Goal: Navigation & Orientation: Find specific page/section

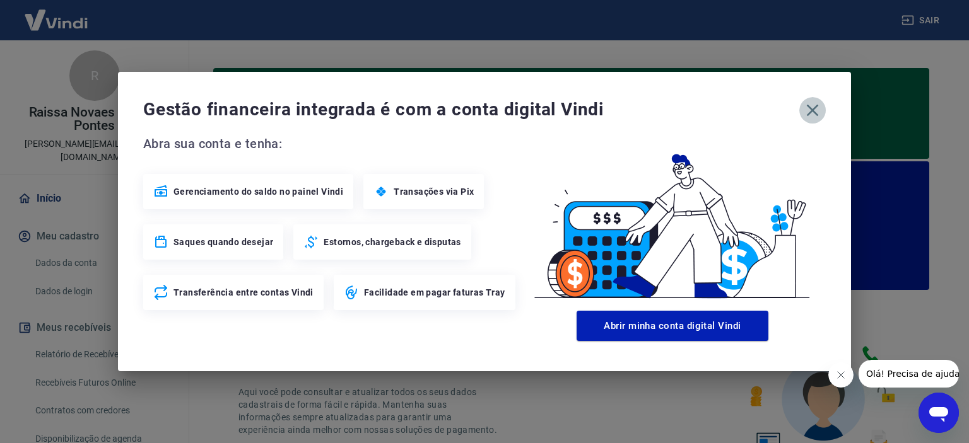
click at [810, 115] on icon "button" at bounding box center [812, 110] width 20 height 20
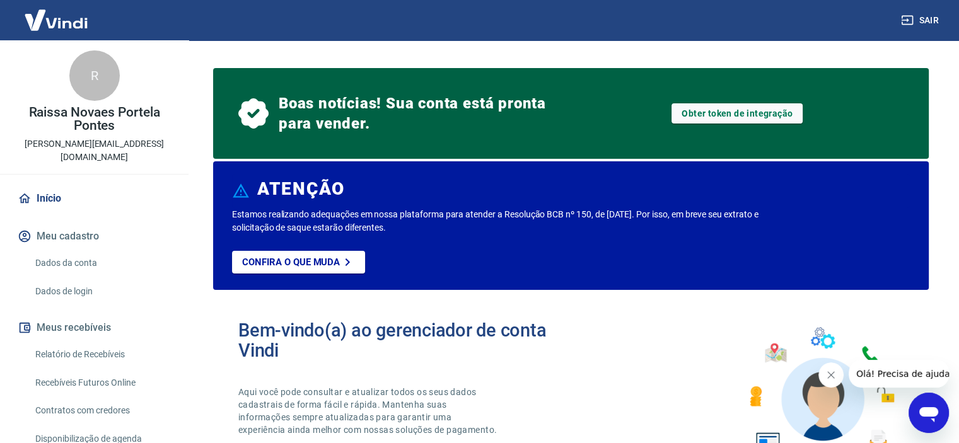
drag, startPoint x: 886, startPoint y: 310, endPoint x: 762, endPoint y: 264, distance: 132.3
click at [886, 309] on div "Bem-vindo(a) ao gerenciador de conta Vindi Aqui você pode consultar e atualizar…" at bounding box center [571, 390] width 716 height 180
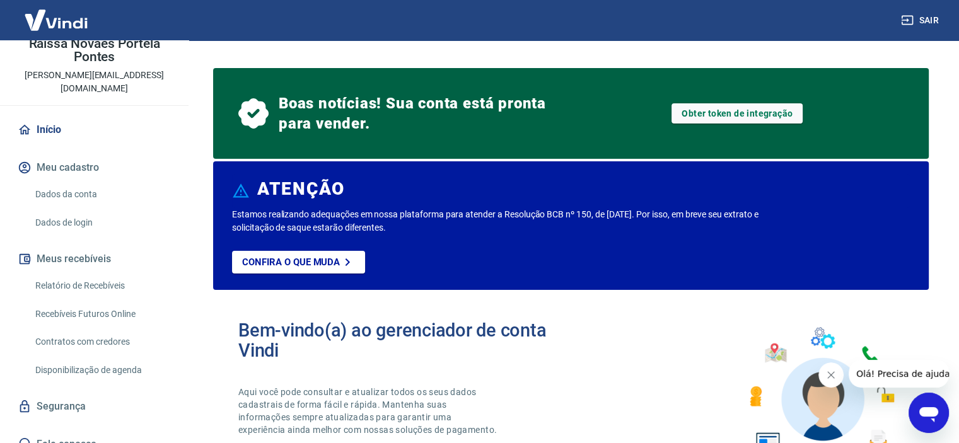
scroll to position [71, 0]
click at [47, 114] on link "Início" at bounding box center [94, 128] width 158 height 28
